Goal: Information Seeking & Learning: Learn about a topic

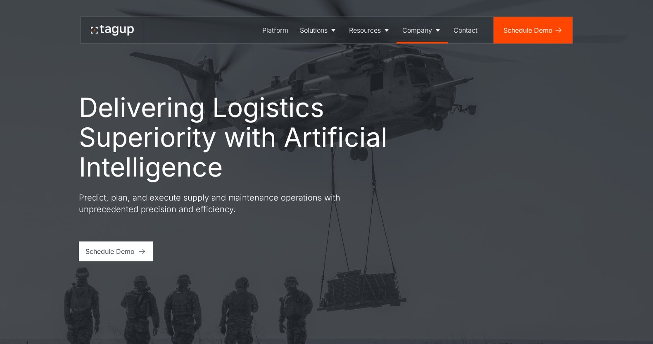
click at [416, 33] on div "Company" at bounding box center [418, 30] width 30 height 10
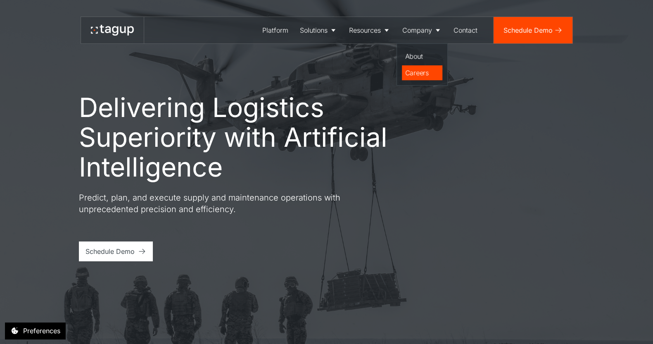
click at [423, 73] on div "Careers" at bounding box center [422, 73] width 34 height 10
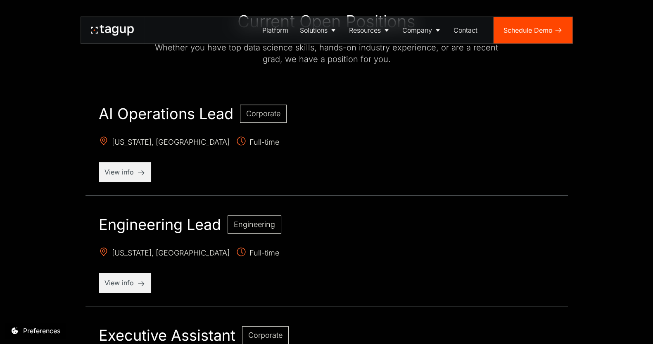
scroll to position [298, 0]
click at [134, 172] on p "View info" at bounding box center [125, 172] width 41 height 10
click at [134, 274] on div "View info" at bounding box center [125, 282] width 52 height 20
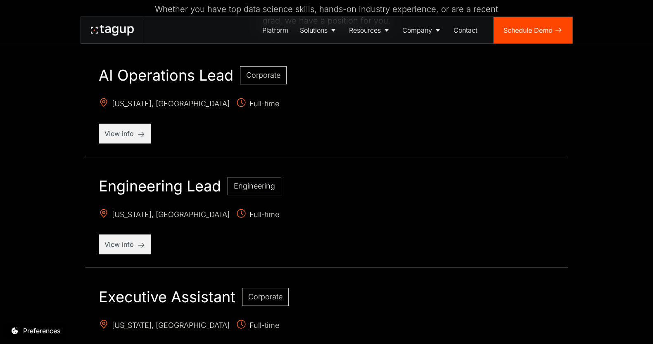
scroll to position [322, 0]
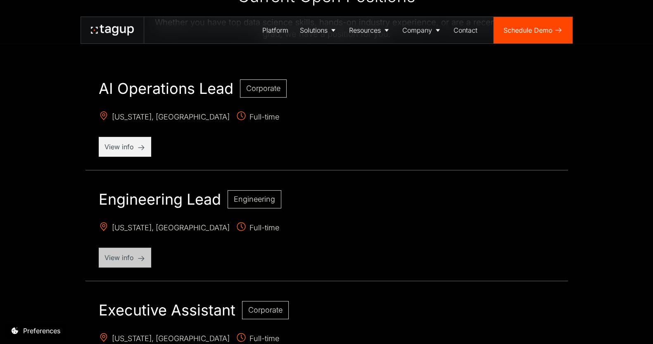
click at [143, 255] on p "View info" at bounding box center [125, 258] width 41 height 10
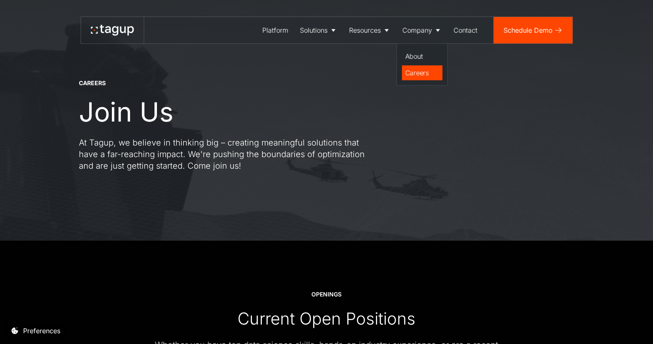
click at [421, 74] on div "Careers" at bounding box center [422, 73] width 34 height 10
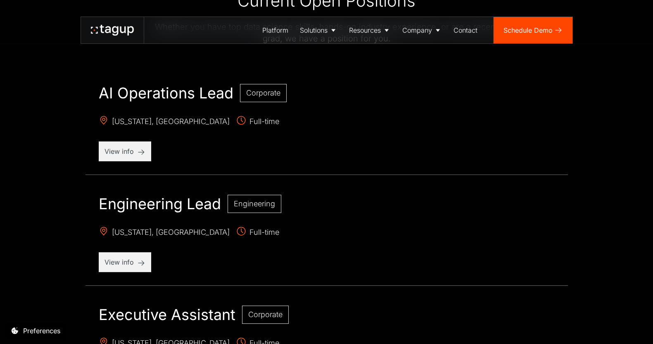
scroll to position [436, 0]
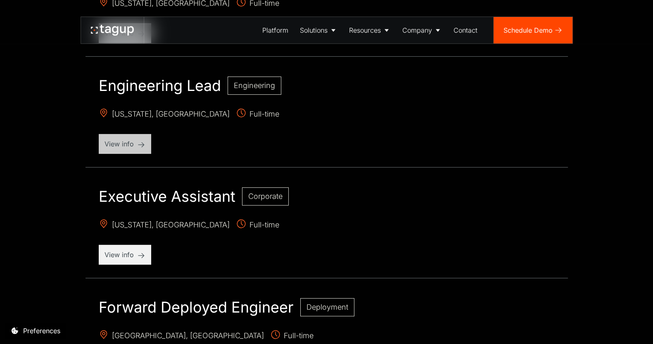
click at [124, 139] on p "View info" at bounding box center [125, 144] width 41 height 10
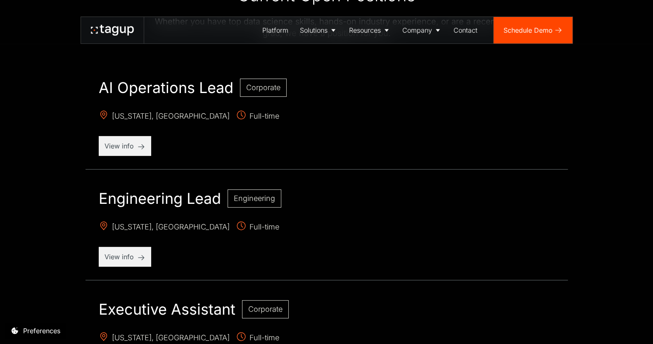
scroll to position [324, 0]
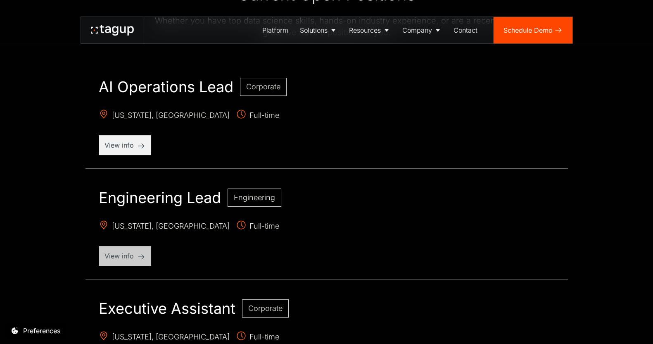
click at [139, 251] on p "View info" at bounding box center [125, 256] width 41 height 10
